Goal: Information Seeking & Learning: Learn about a topic

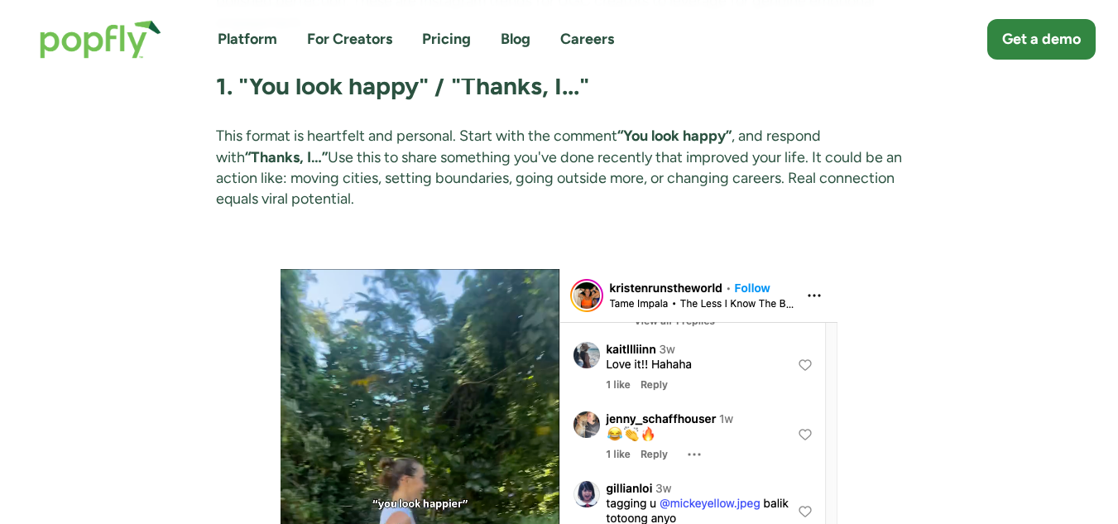
scroll to position [2069, 0]
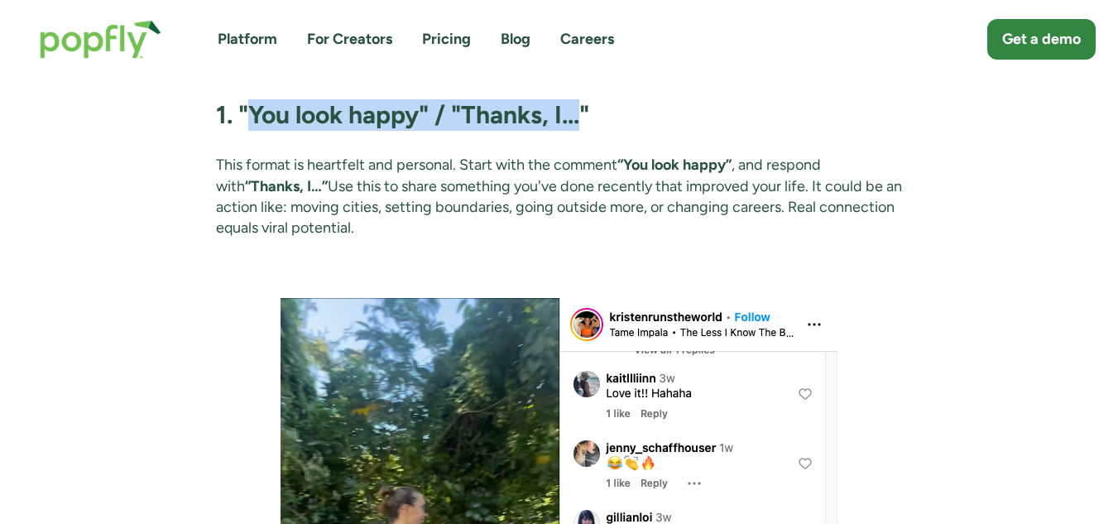
drag, startPoint x: 251, startPoint y: 134, endPoint x: 586, endPoint y: 120, distance: 335.5
click at [586, 120] on strong "1. "You look happy" / "Thanks, I..."" at bounding box center [402, 114] width 373 height 31
copy strong "You look happy" / "Thanks, I..."
click at [355, 445] on img at bounding box center [559, 526] width 557 height 457
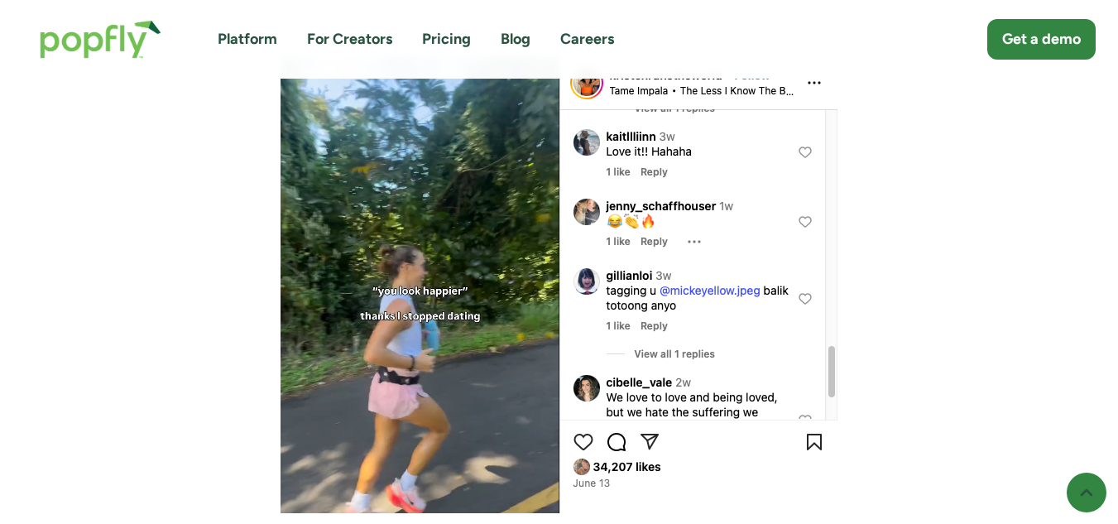
scroll to position [2318, 0]
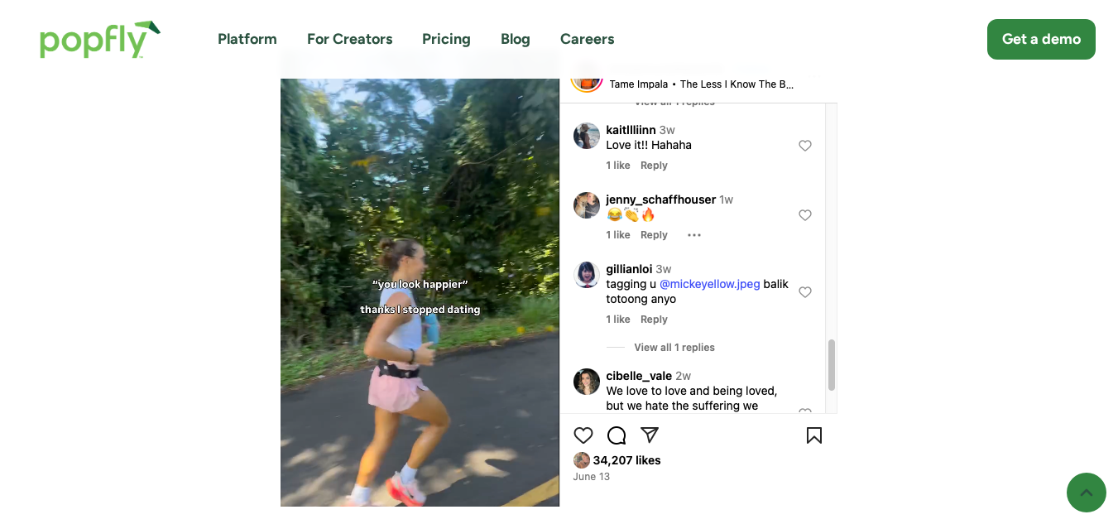
click at [461, 295] on img at bounding box center [559, 278] width 557 height 457
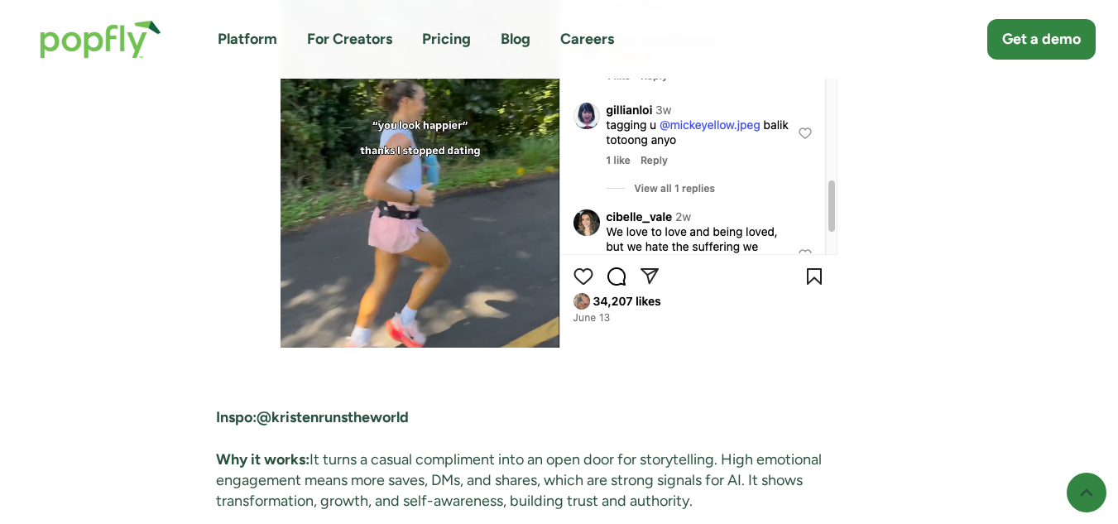
scroll to position [2483, 0]
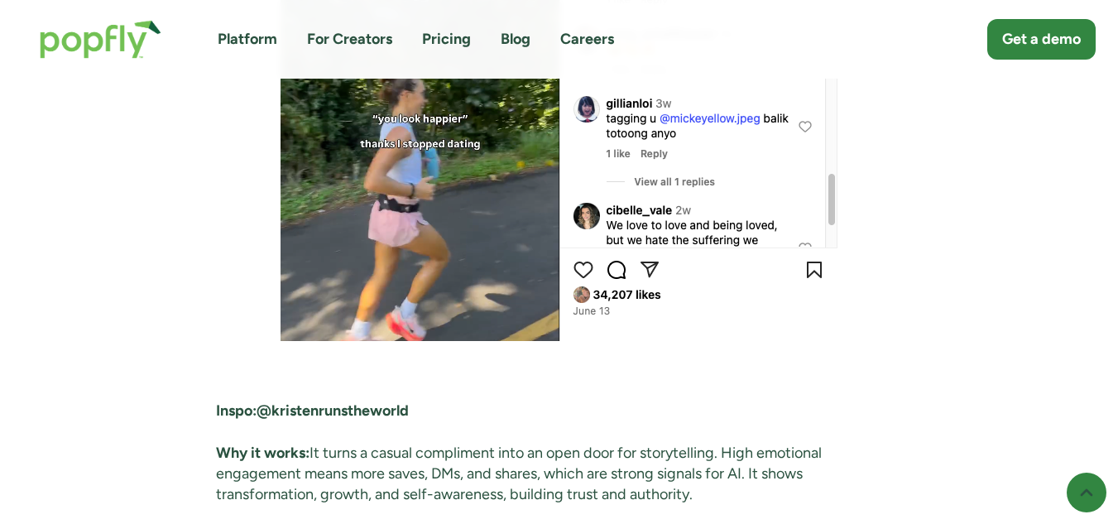
click at [377, 420] on strong "@kristenrunstheworld" at bounding box center [333, 410] width 152 height 18
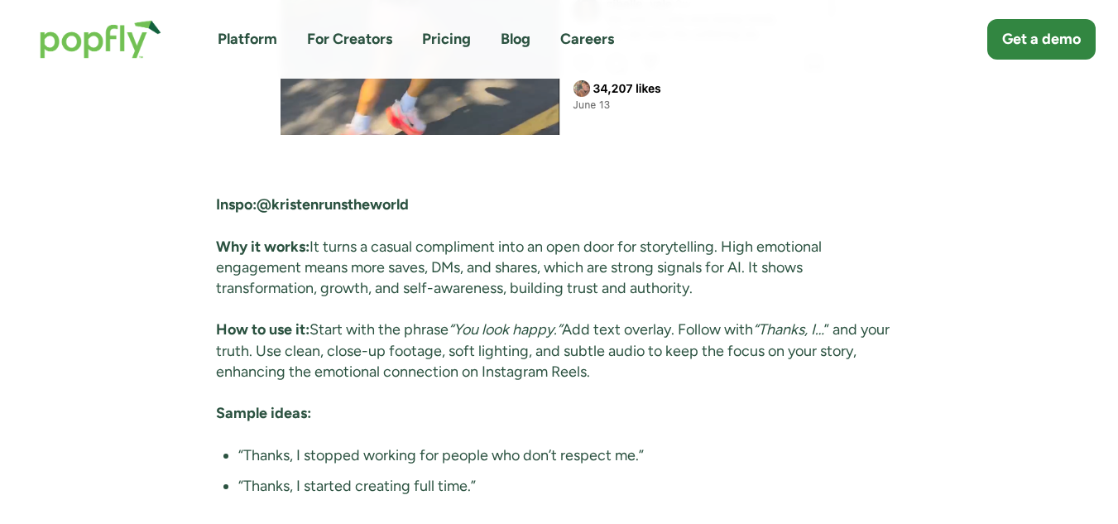
scroll to position [2681, 0]
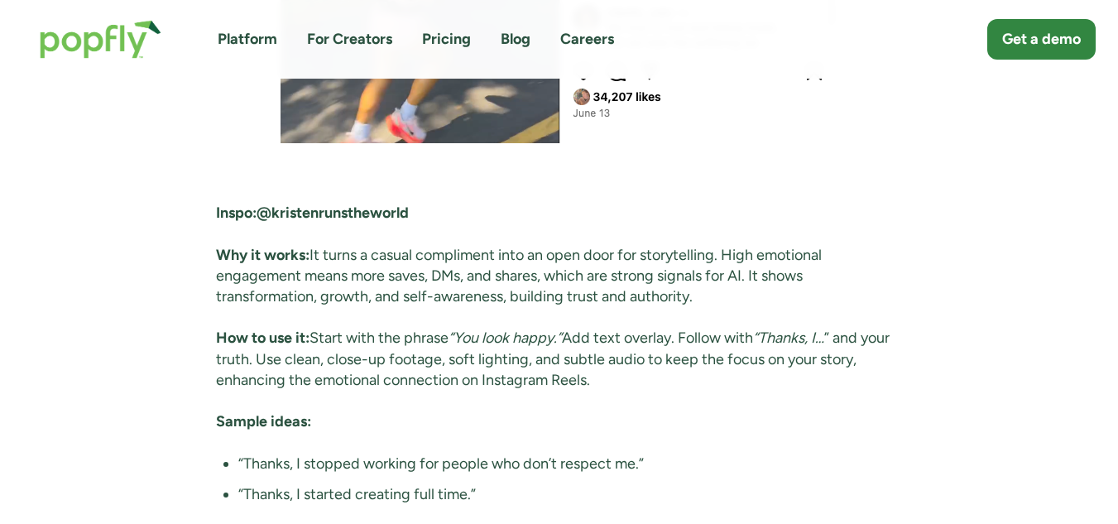
click at [362, 222] on strong "@kristenrunstheworld" at bounding box center [333, 213] width 152 height 18
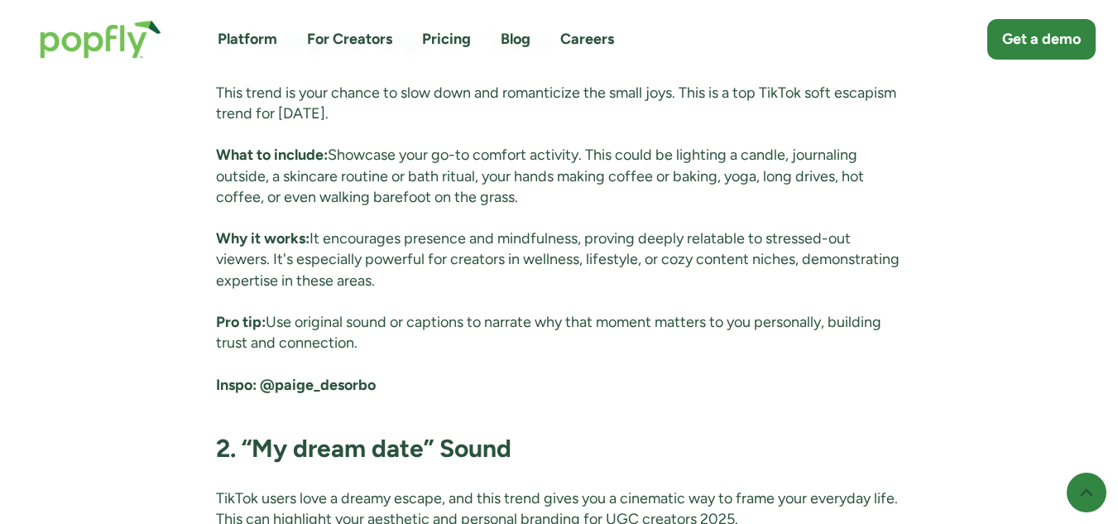
scroll to position [5412, 0]
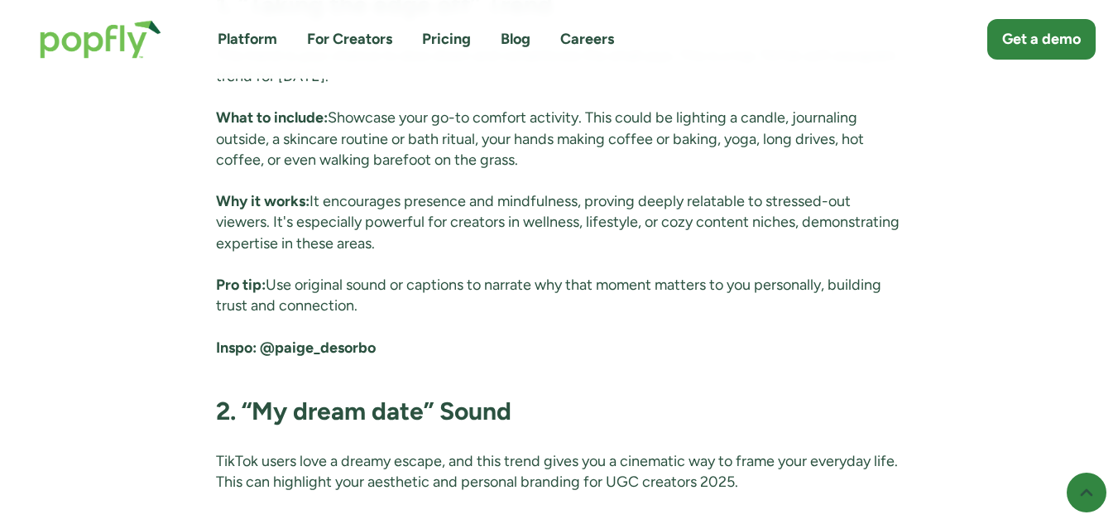
click at [307, 357] on strong "@paige_desorbo" at bounding box center [318, 348] width 116 height 18
